Goal: Find specific page/section: Find specific page/section

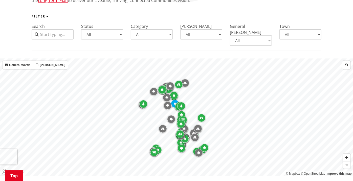
scroll to position [112, 0]
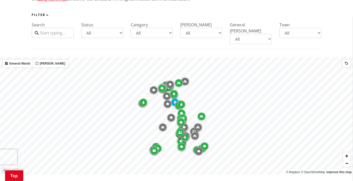
click at [318, 33] on select "All Aka Aka [GEOGRAPHIC_DATA] [GEOGRAPHIC_DATA] [PERSON_NAME] [PERSON_NAME] [PE…" at bounding box center [300, 33] width 42 height 10
click at [279, 28] on select "All Aka Aka [GEOGRAPHIC_DATA] [GEOGRAPHIC_DATA] [PERSON_NAME] [PERSON_NAME] [PE…" at bounding box center [300, 33] width 42 height 10
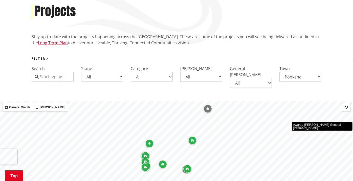
scroll to position [63, 0]
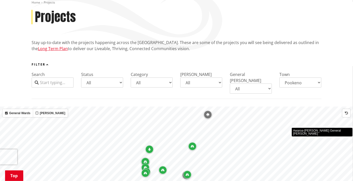
click at [318, 83] on select "All Aka Aka [GEOGRAPHIC_DATA] [GEOGRAPHIC_DATA] [PERSON_NAME] [PERSON_NAME] [PE…" at bounding box center [300, 82] width 42 height 10
select select "Pookeno Rural"
click at [279, 77] on select "All Aka Aka [GEOGRAPHIC_DATA] [GEOGRAPHIC_DATA] [PERSON_NAME] [PERSON_NAME] [PE…" at bounding box center [300, 82] width 42 height 10
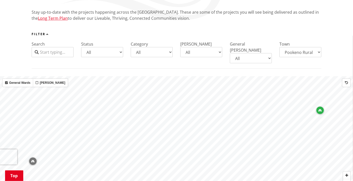
scroll to position [55, 0]
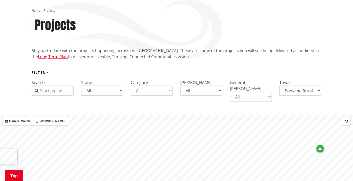
click at [318, 91] on select "All Aka Aka [GEOGRAPHIC_DATA] [GEOGRAPHIC_DATA] [PERSON_NAME] [PERSON_NAME] [PE…" at bounding box center [300, 90] width 42 height 10
select select
click at [279, 85] on select "All Aka Aka [GEOGRAPHIC_DATA] [GEOGRAPHIC_DATA] [PERSON_NAME] [PERSON_NAME] [PE…" at bounding box center [300, 90] width 42 height 10
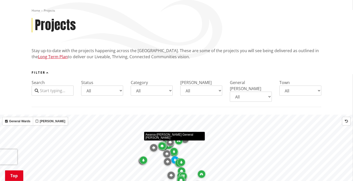
click at [60, 87] on input "Search" at bounding box center [53, 90] width 42 height 10
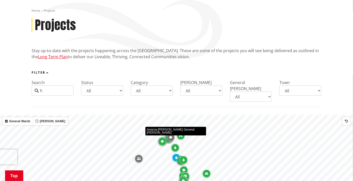
click at [60, 87] on input "h" at bounding box center [53, 90] width 42 height 10
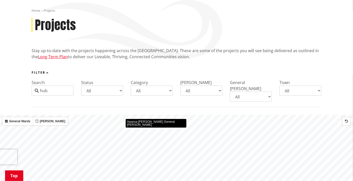
type input "hub"
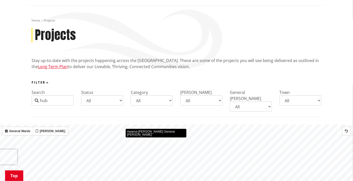
scroll to position [0, 0]
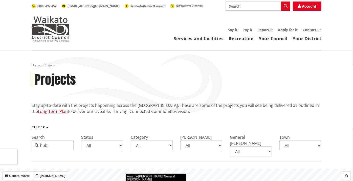
click at [137, 35] on div "Services and facilities Recreation Your Council Your District Say it Pay it Rep…" at bounding box center [201, 35] width 242 height 14
click at [104, 28] on ul "Say it Pay it Report it Apply for it Contact us" at bounding box center [201, 30] width 242 height 4
